Goal: Complete application form

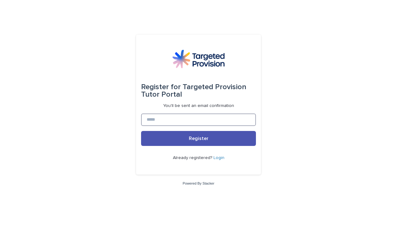
click at [174, 118] on input at bounding box center [198, 120] width 115 height 12
type input "**********"
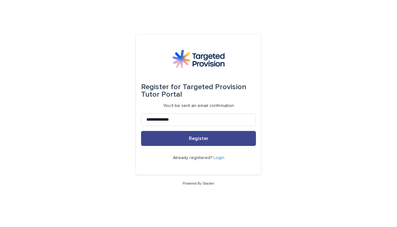
click at [172, 139] on button "Register" at bounding box center [198, 138] width 115 height 15
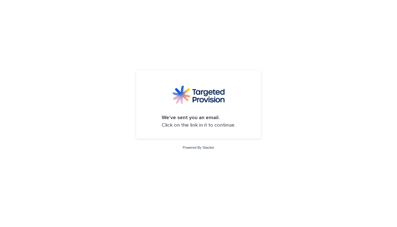
click at [210, 130] on form "We've sent you an email. Click on the link in it to continue." at bounding box center [198, 105] width 115 height 58
click at [208, 117] on strong "We've sent you an email." at bounding box center [191, 117] width 58 height 5
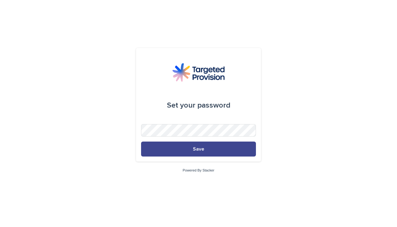
click at [189, 144] on button "Save" at bounding box center [198, 149] width 115 height 15
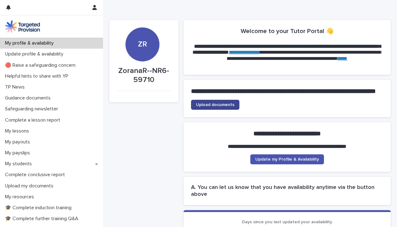
click at [230, 107] on span "Upload documents" at bounding box center [215, 105] width 38 height 4
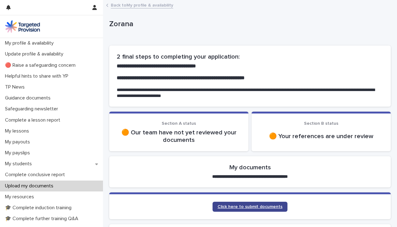
click at [263, 207] on span "Click here to submit documents" at bounding box center [250, 207] width 65 height 4
